Goal: Task Accomplishment & Management: Use online tool/utility

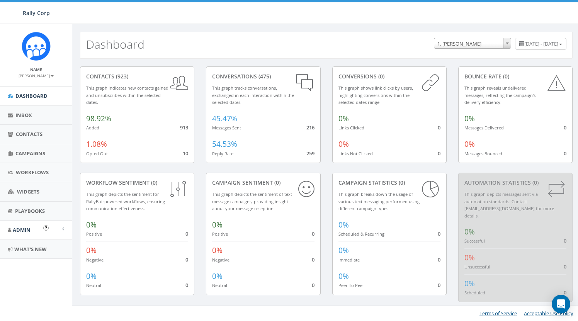
click at [22, 229] on span "Admin" at bounding box center [22, 229] width 18 height 7
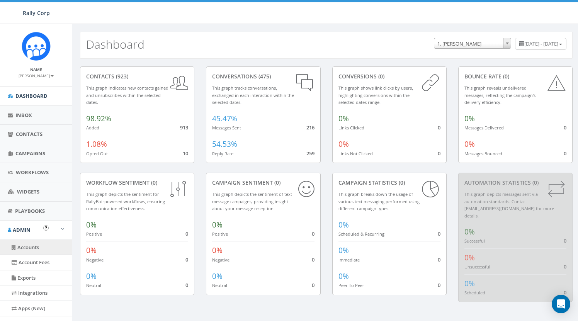
click at [26, 241] on link "Accounts" at bounding box center [36, 247] width 72 height 15
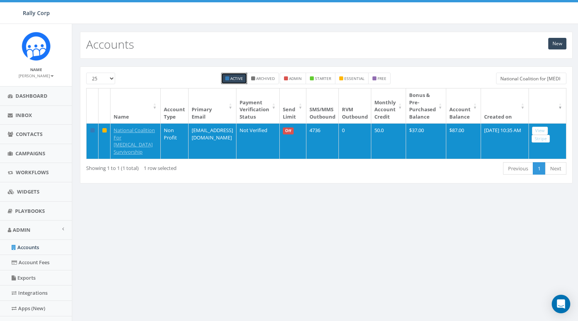
click at [512, 82] on input "National Coalition for Cancer Survivorship" at bounding box center [531, 79] width 70 height 12
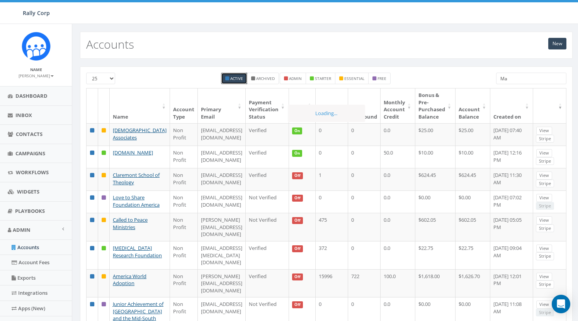
type input "M"
paste input "[PERSON_NAME]"
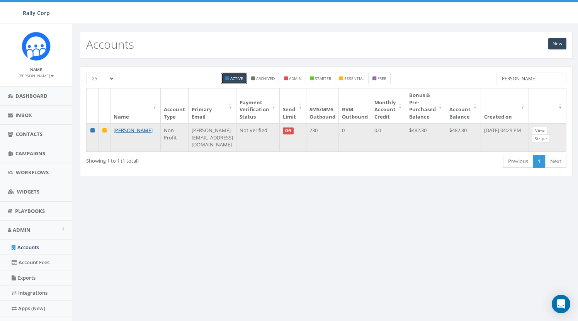
type input "[PERSON_NAME]"
click at [540, 128] on link "View" at bounding box center [540, 131] width 16 height 8
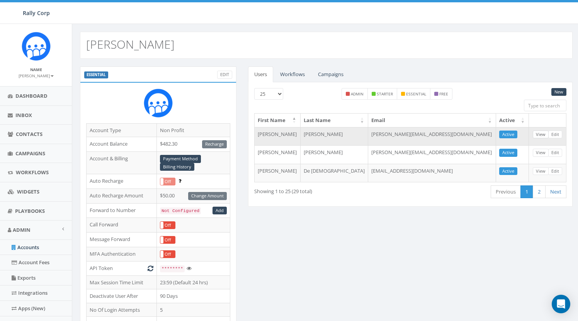
click at [542, 135] on link "View" at bounding box center [541, 135] width 16 height 8
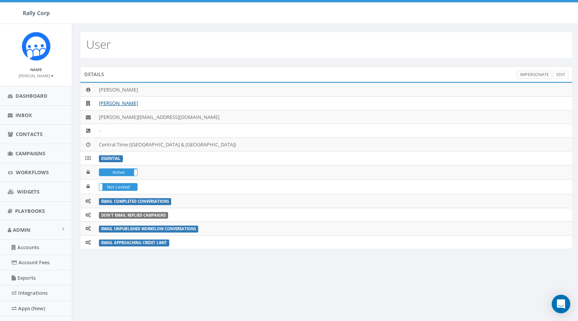
click at [524, 74] on link "Impersonate" at bounding box center [534, 75] width 35 height 8
